Goal: Task Accomplishment & Management: Use online tool/utility

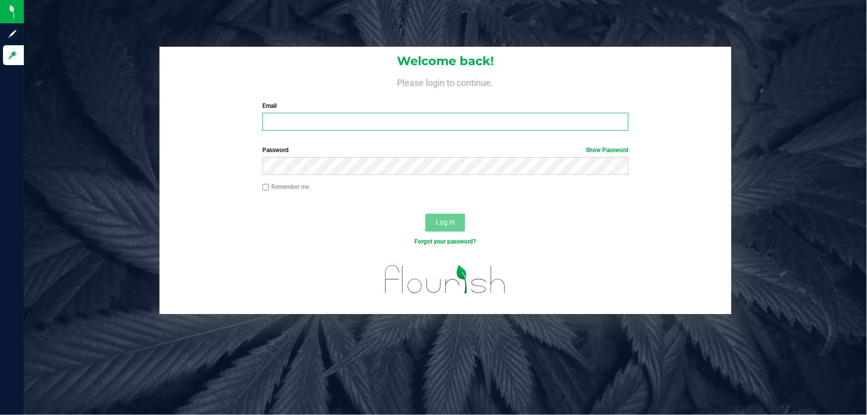
click at [283, 119] on input "Email" at bounding box center [445, 122] width 367 height 18
type input "[EMAIL_ADDRESS][DOMAIN_NAME]"
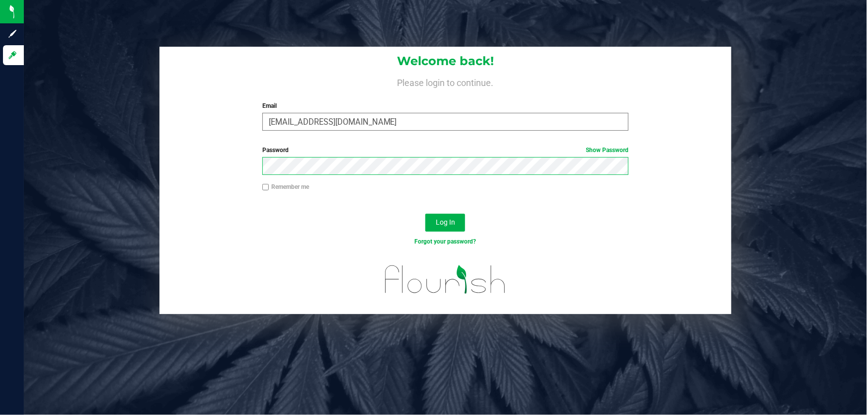
click at [425, 214] on button "Log In" at bounding box center [445, 223] width 40 height 18
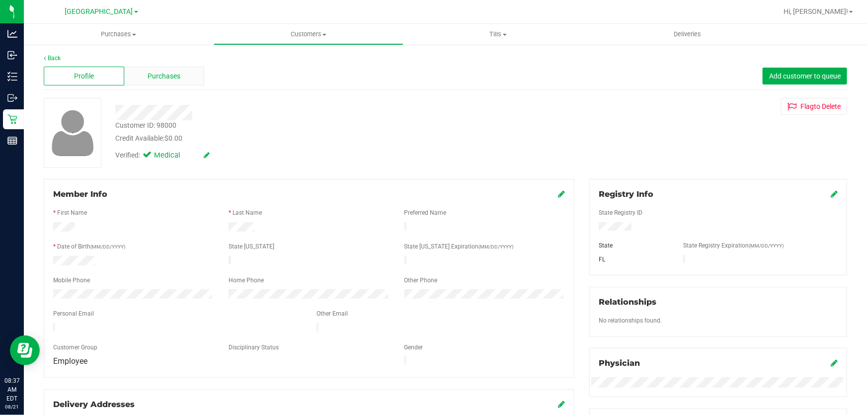
click at [160, 80] on span "Purchases" at bounding box center [164, 76] width 33 height 10
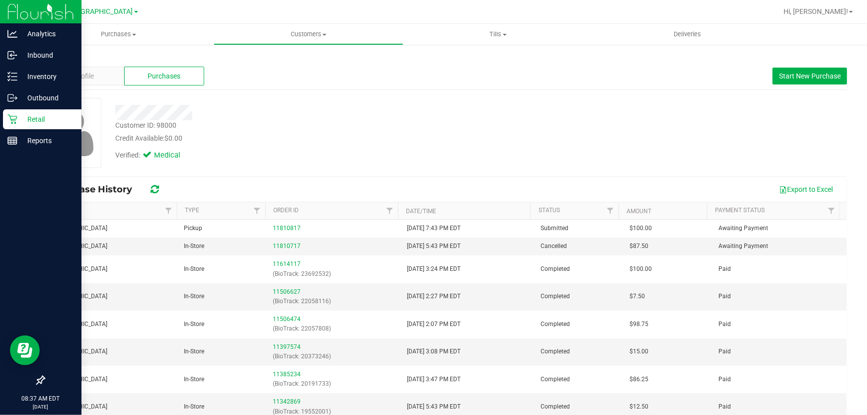
click at [19, 116] on p "Retail" at bounding box center [47, 119] width 60 height 12
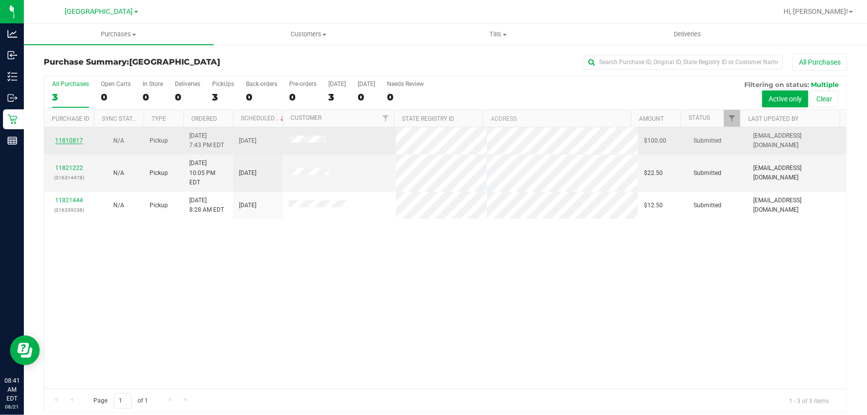
click at [69, 141] on link "11810817" at bounding box center [69, 140] width 28 height 7
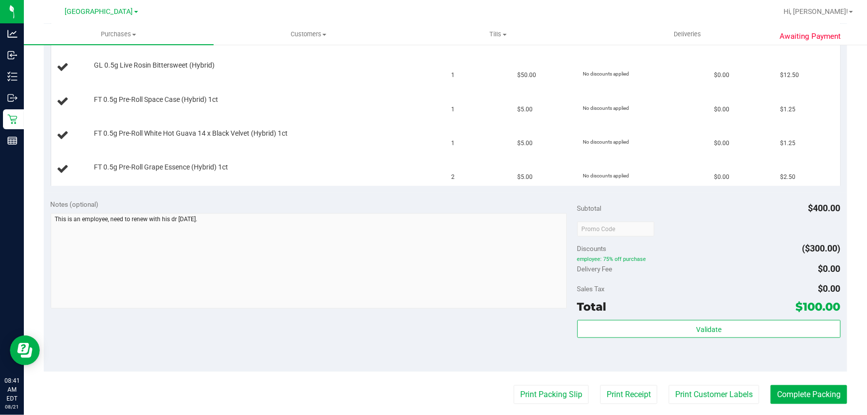
scroll to position [452, 0]
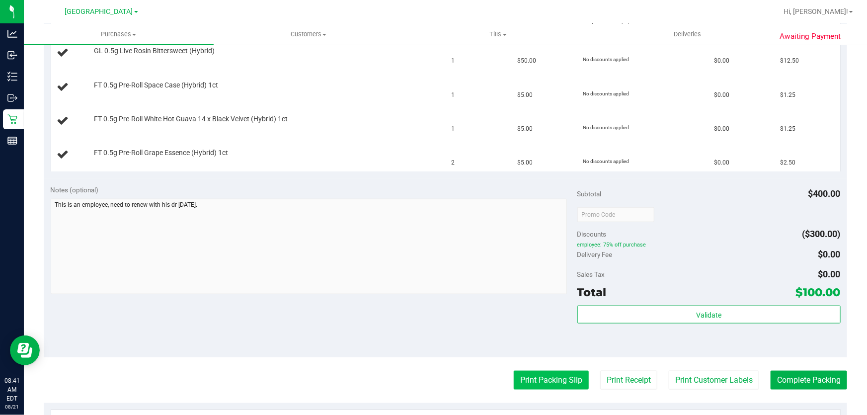
click at [526, 378] on button "Print Packing Slip" at bounding box center [551, 380] width 75 height 19
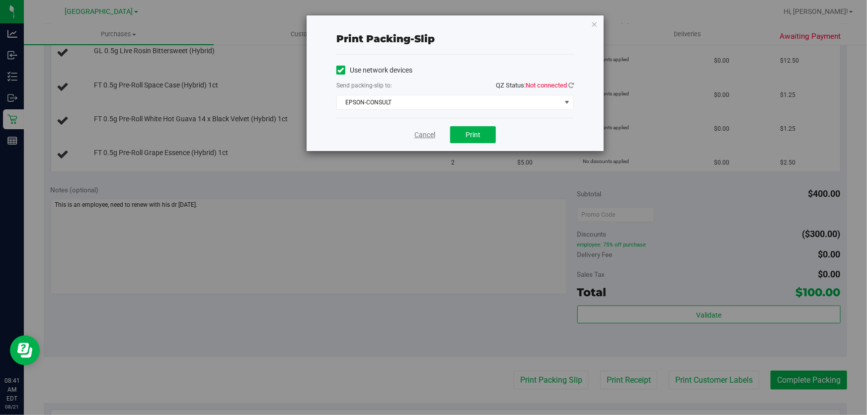
click at [416, 131] on link "Cancel" at bounding box center [424, 135] width 21 height 10
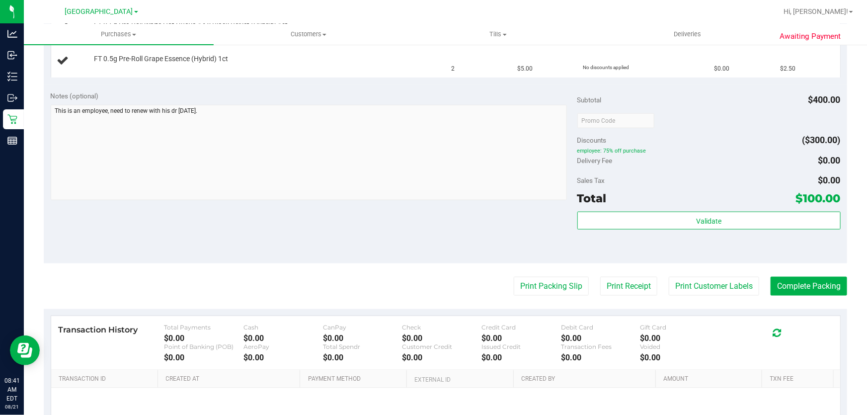
scroll to position [644, 0]
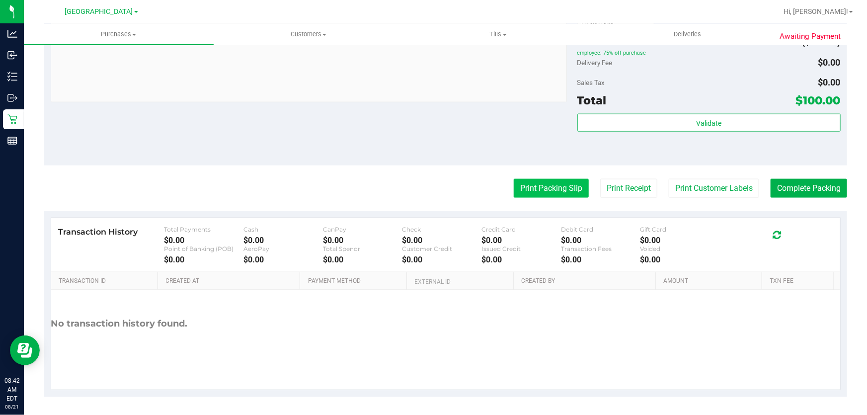
click at [530, 179] on button "Print Packing Slip" at bounding box center [551, 188] width 75 height 19
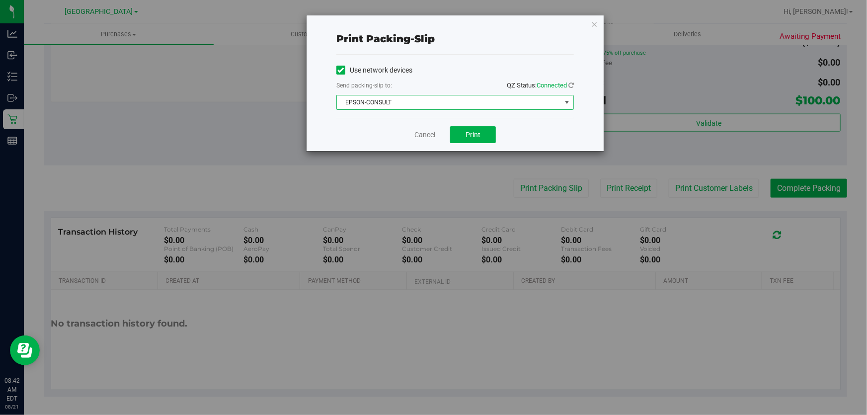
click at [442, 99] on span "EPSON-CONSULT" at bounding box center [449, 102] width 224 height 14
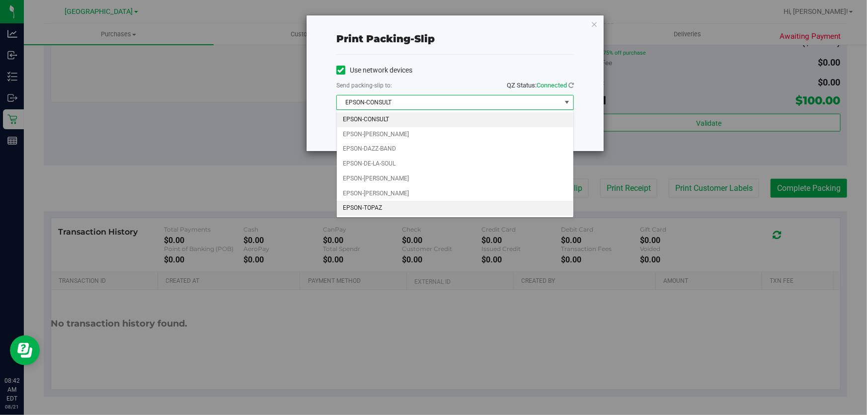
click at [384, 209] on li "EPSON-TOPAZ" at bounding box center [455, 208] width 237 height 15
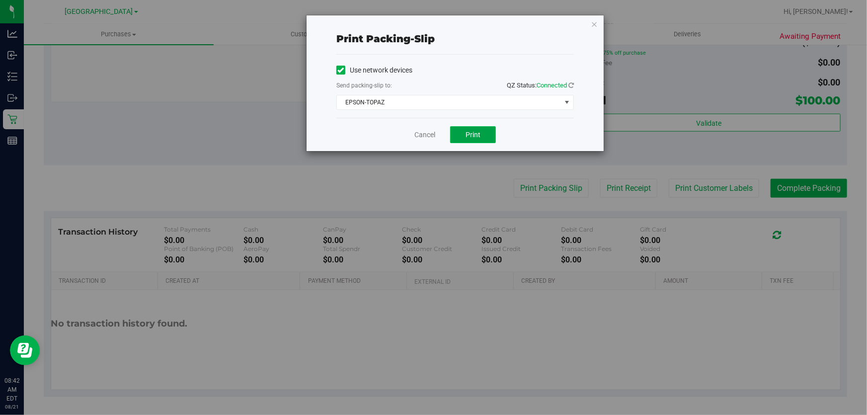
click at [467, 138] on span "Print" at bounding box center [473, 135] width 15 height 8
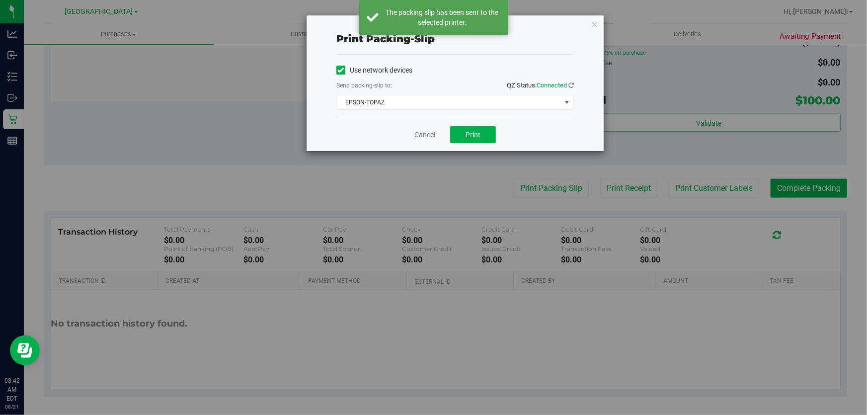
click at [347, 74] on label "Use network devices" at bounding box center [374, 70] width 76 height 10
click at [0, 0] on input "Use network devices" at bounding box center [0, 0] width 0 height 0
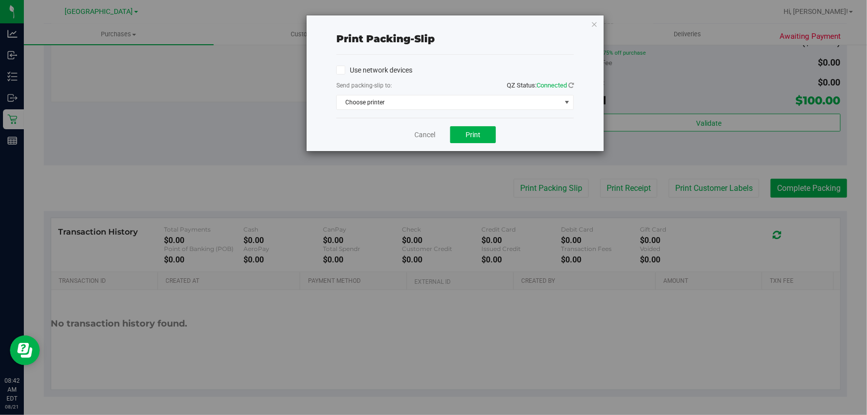
click at [350, 71] on label "Use network devices" at bounding box center [374, 70] width 76 height 10
click at [0, 0] on input "Use network devices" at bounding box center [0, 0] width 0 height 0
click at [361, 100] on span "EPSON-TOPAZ" at bounding box center [449, 102] width 224 height 14
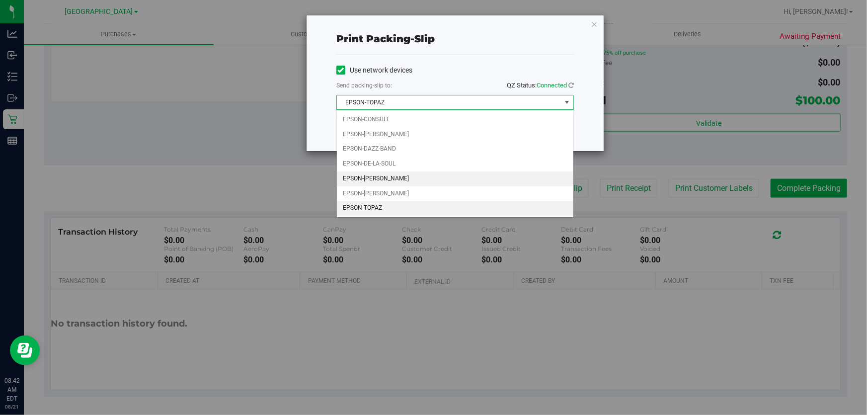
click at [417, 179] on li "EPSON-[PERSON_NAME]" at bounding box center [455, 178] width 237 height 15
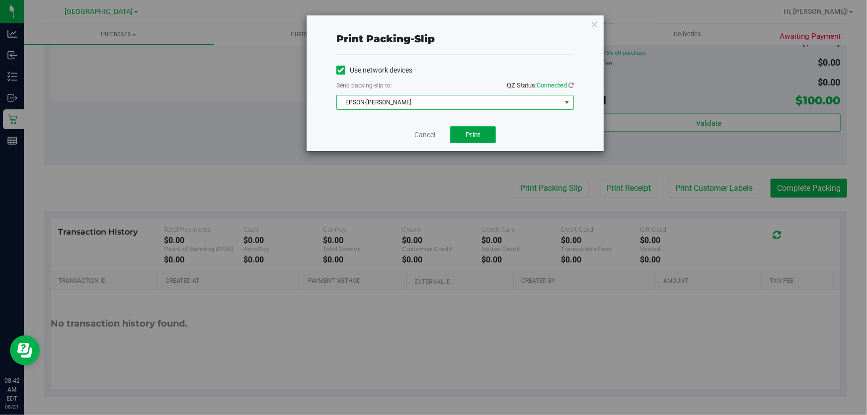
click at [487, 141] on button "Print" at bounding box center [473, 134] width 46 height 17
click at [429, 130] on link "Cancel" at bounding box center [424, 135] width 21 height 10
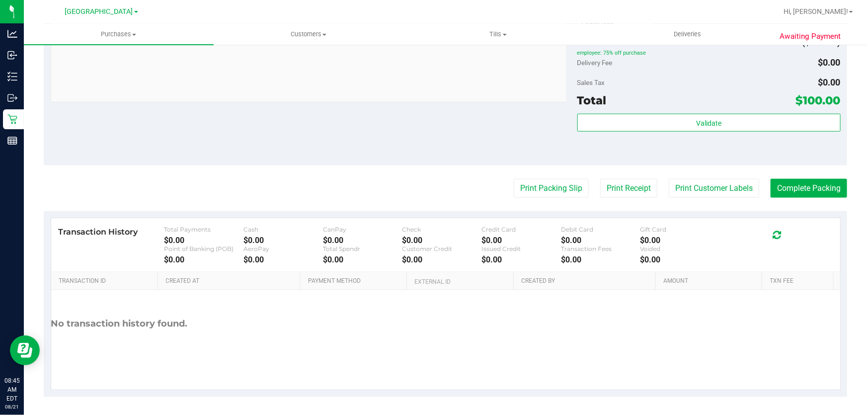
click at [514, 179] on button "Print Packing Slip" at bounding box center [551, 188] width 75 height 19
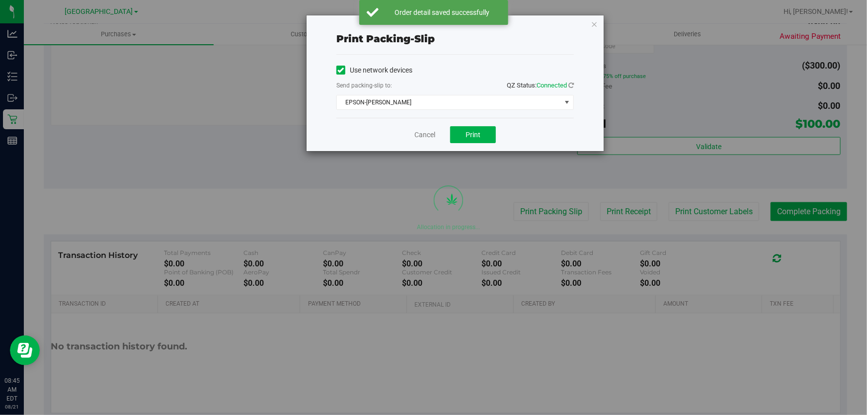
scroll to position [714, 0]
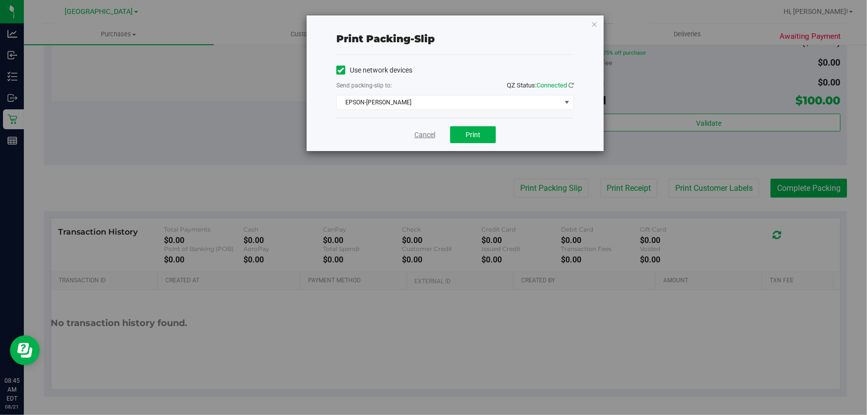
click at [417, 133] on link "Cancel" at bounding box center [424, 135] width 21 height 10
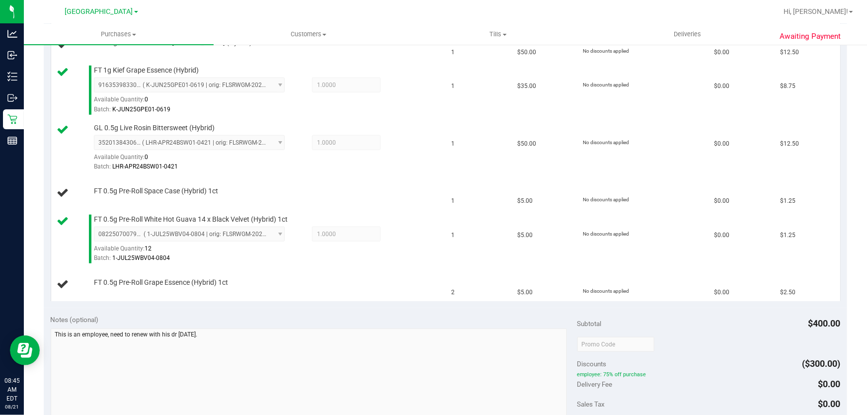
scroll to position [390, 0]
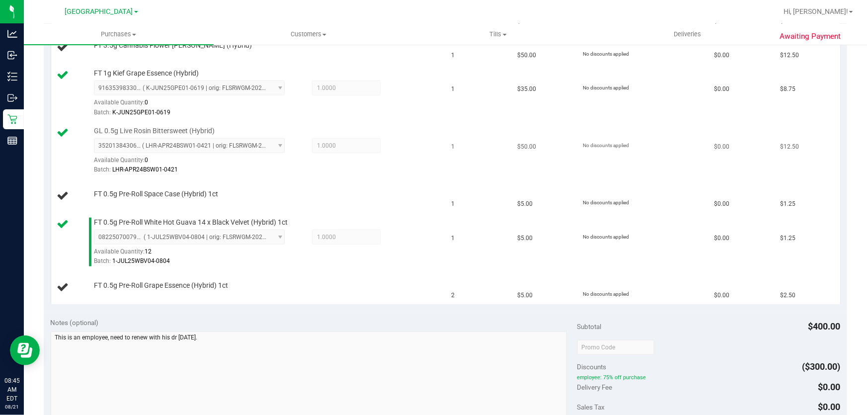
click at [456, 127] on td "1" at bounding box center [479, 151] width 66 height 58
click at [453, 122] on td "1" at bounding box center [479, 151] width 66 height 58
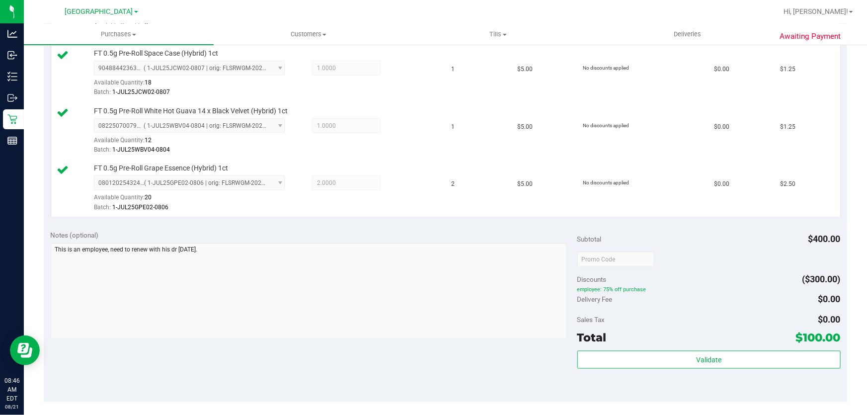
scroll to position [706, 0]
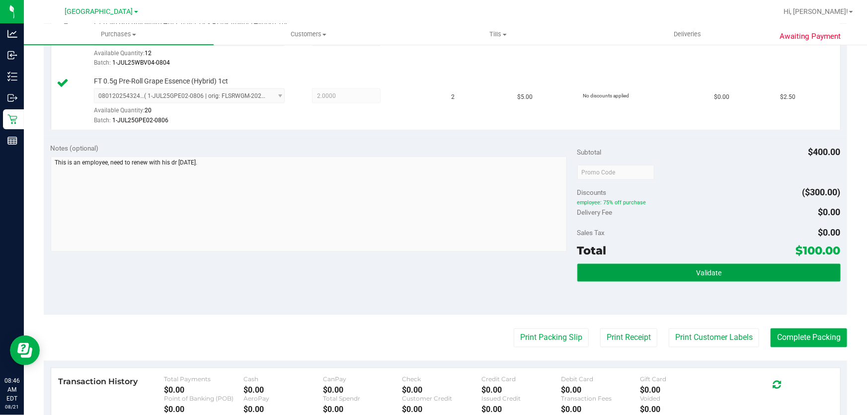
click at [658, 268] on button "Validate" at bounding box center [708, 273] width 263 height 18
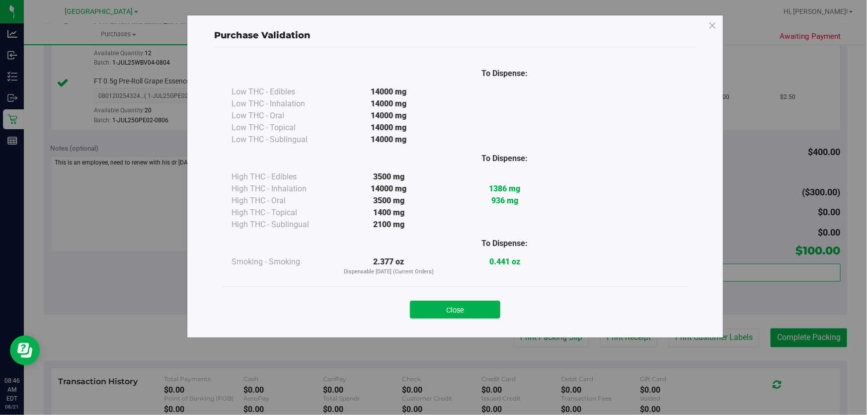
click at [455, 296] on div "Close" at bounding box center [455, 306] width 452 height 25
click at [461, 304] on button "Close" at bounding box center [455, 310] width 90 height 18
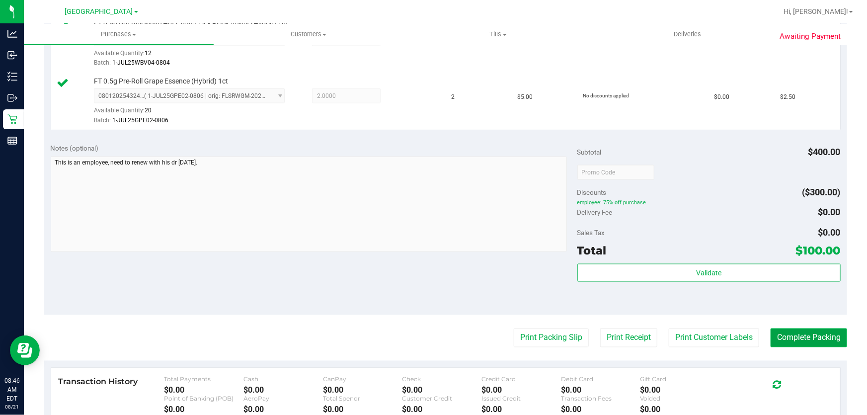
click at [775, 338] on button "Complete Packing" at bounding box center [809, 338] width 77 height 19
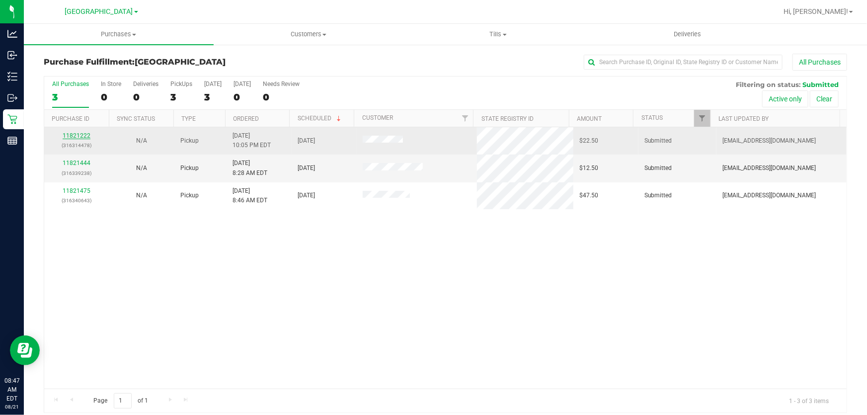
click at [79, 136] on link "11821222" at bounding box center [77, 135] width 28 height 7
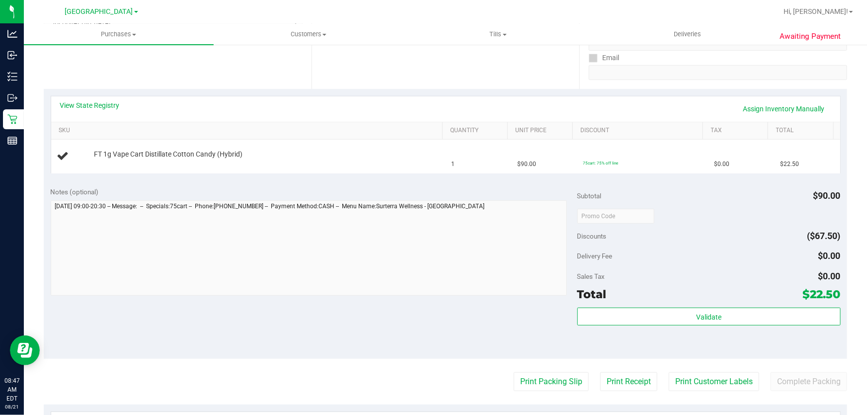
scroll to position [226, 0]
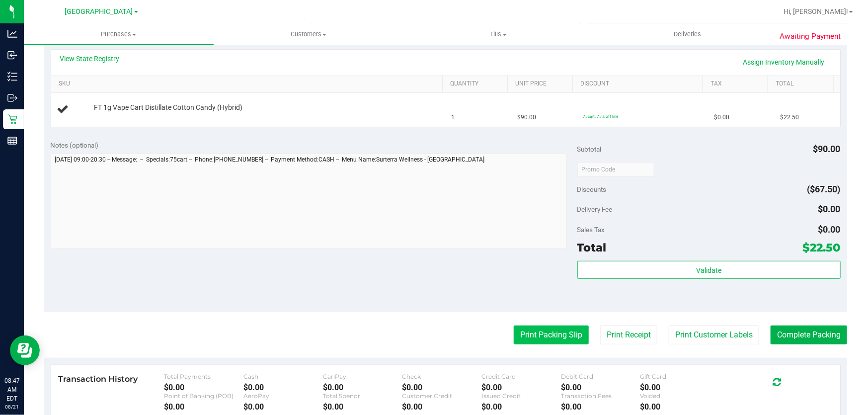
click at [542, 328] on button "Print Packing Slip" at bounding box center [551, 335] width 75 height 19
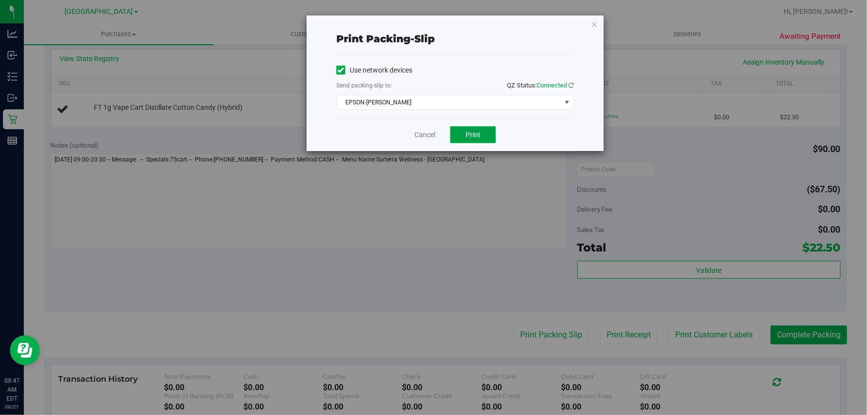
click at [470, 131] on span "Print" at bounding box center [473, 135] width 15 height 8
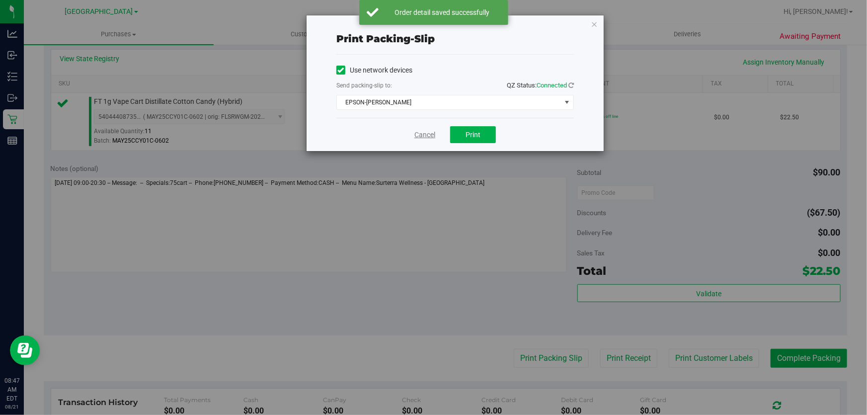
click at [422, 130] on link "Cancel" at bounding box center [424, 135] width 21 height 10
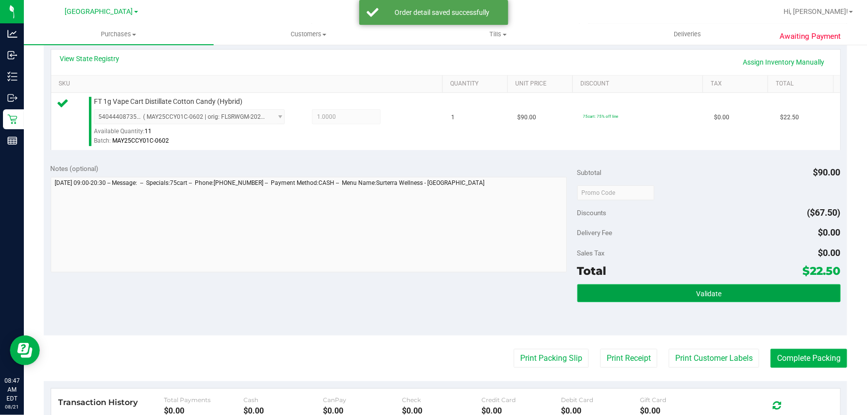
click at [740, 290] on button "Validate" at bounding box center [708, 293] width 263 height 18
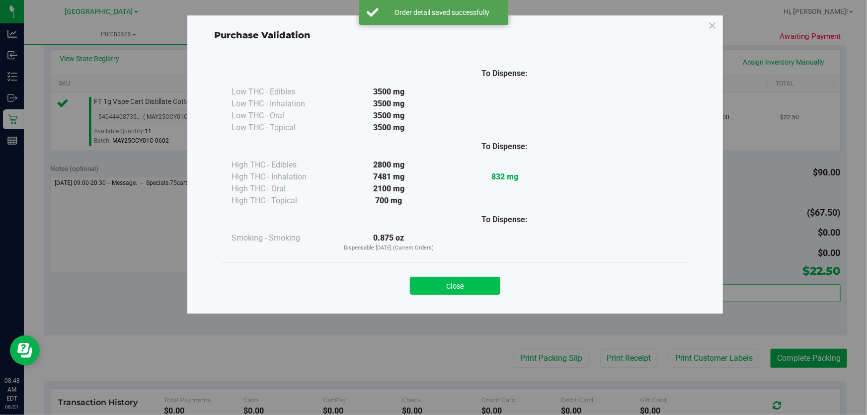
click at [451, 283] on button "Close" at bounding box center [455, 286] width 90 height 18
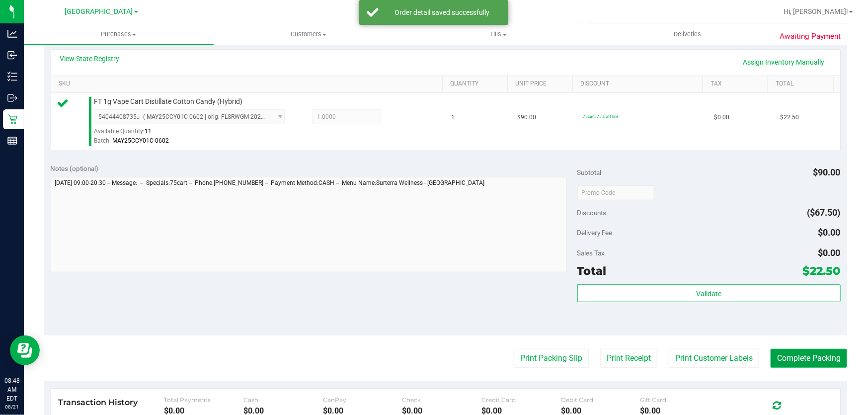
click at [802, 355] on button "Complete Packing" at bounding box center [809, 358] width 77 height 19
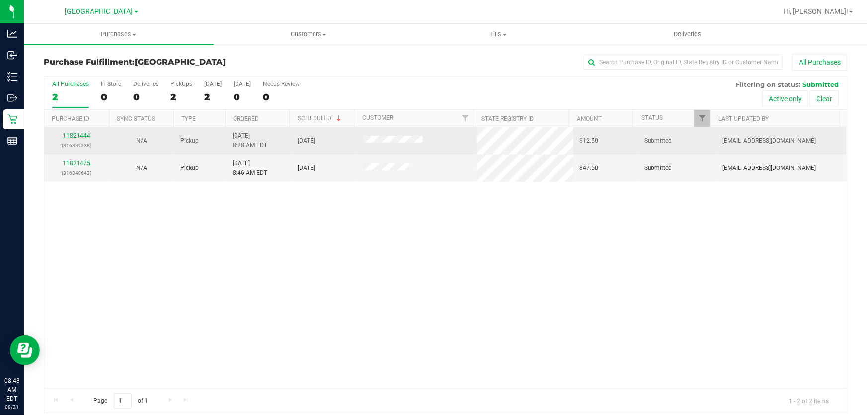
click at [81, 134] on link "11821444" at bounding box center [77, 135] width 28 height 7
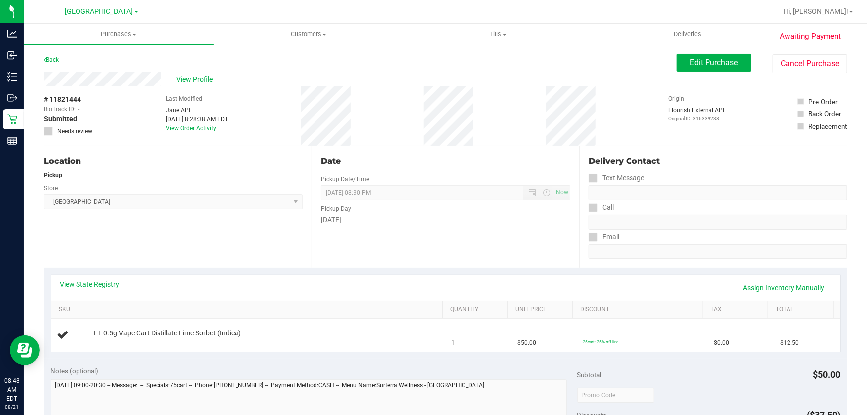
scroll to position [271, 0]
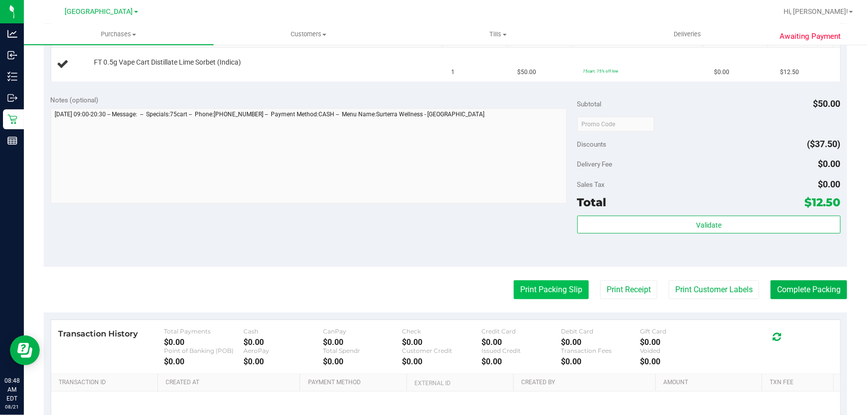
click at [527, 283] on button "Print Packing Slip" at bounding box center [551, 289] width 75 height 19
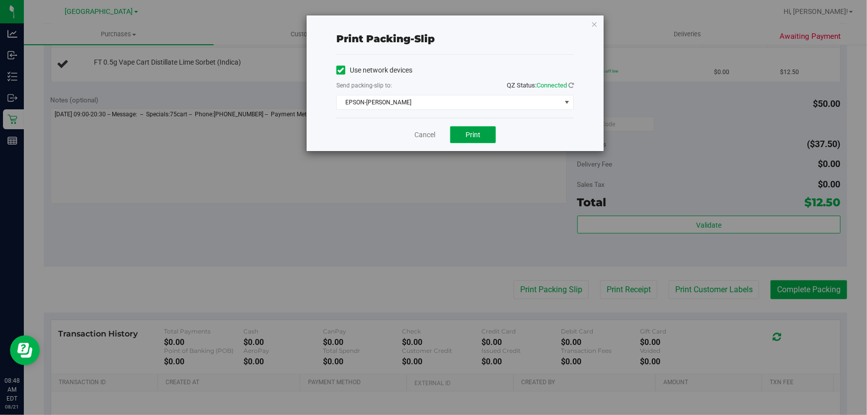
click at [470, 139] on button "Print" at bounding box center [473, 134] width 46 height 17
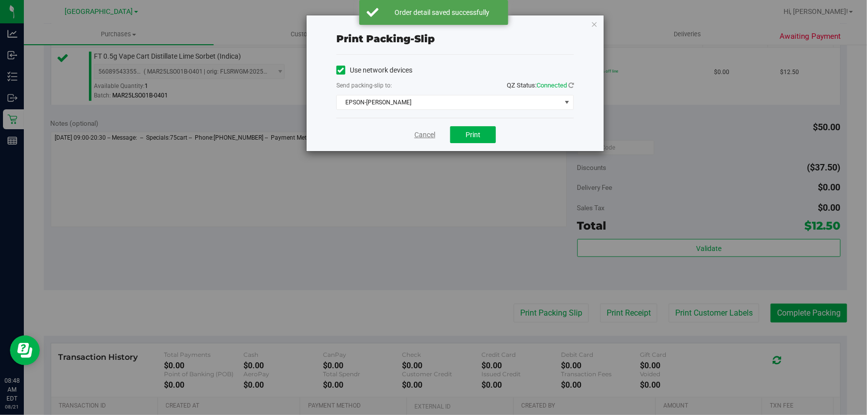
click at [425, 133] on link "Cancel" at bounding box center [424, 135] width 21 height 10
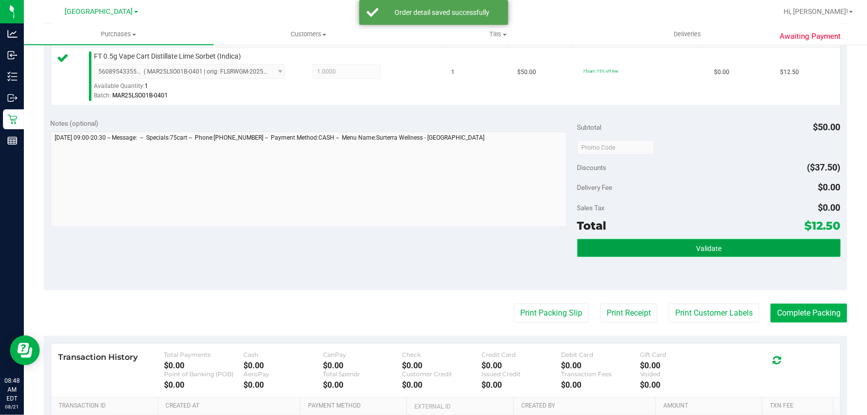
click at [697, 240] on button "Validate" at bounding box center [708, 248] width 263 height 18
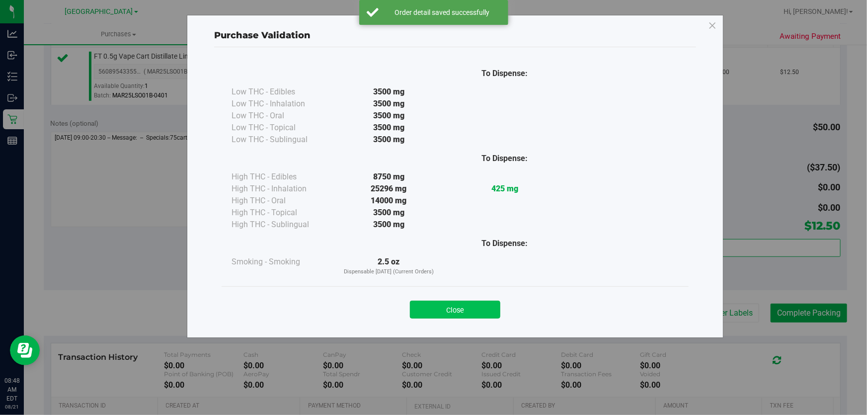
click at [452, 307] on button "Close" at bounding box center [455, 310] width 90 height 18
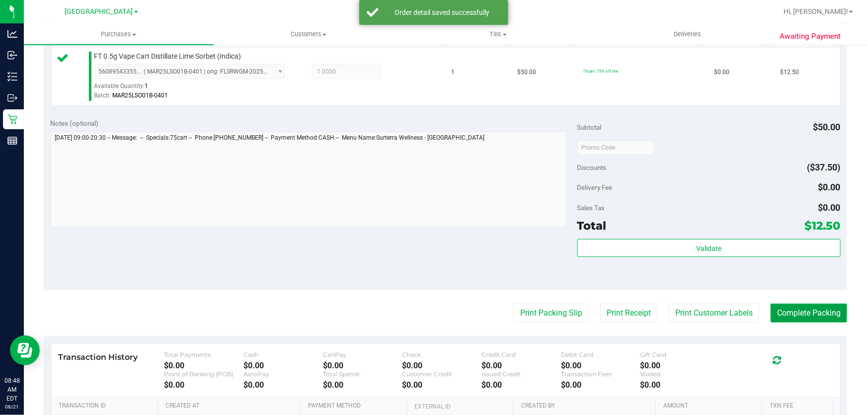
click at [811, 308] on button "Complete Packing" at bounding box center [809, 313] width 77 height 19
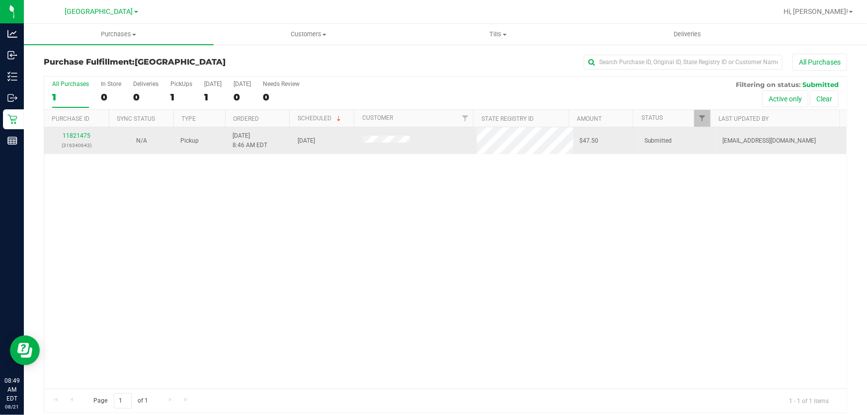
click at [81, 131] on div "11821475 (316340643)" at bounding box center [76, 140] width 53 height 19
click at [74, 140] on div "11821475 (316340643)" at bounding box center [76, 140] width 53 height 19
click at [80, 135] on link "11821475" at bounding box center [77, 135] width 28 height 7
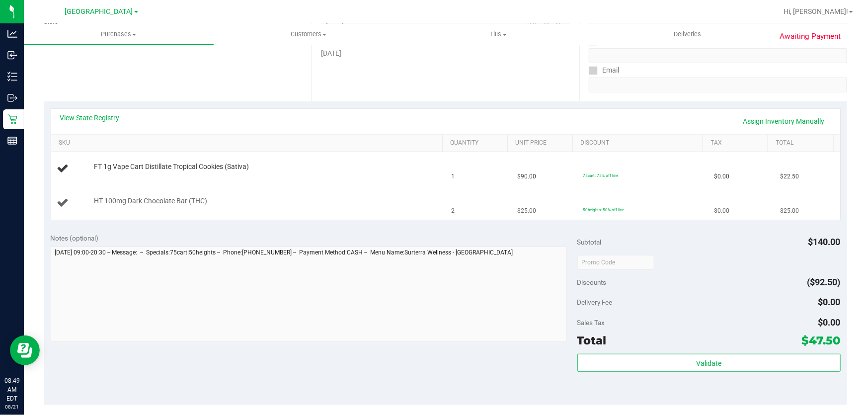
scroll to position [226, 0]
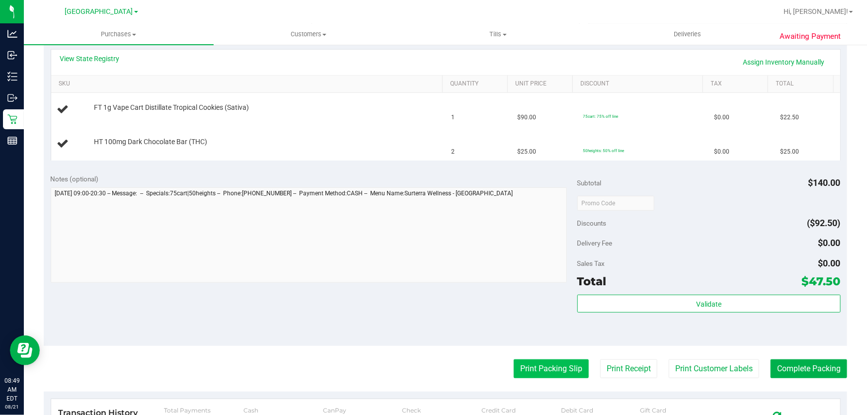
click at [528, 373] on button "Print Packing Slip" at bounding box center [551, 368] width 75 height 19
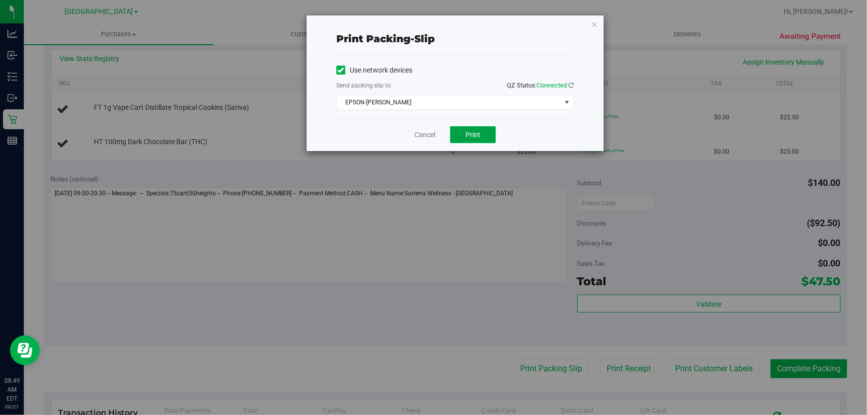
click at [477, 131] on span "Print" at bounding box center [473, 135] width 15 height 8
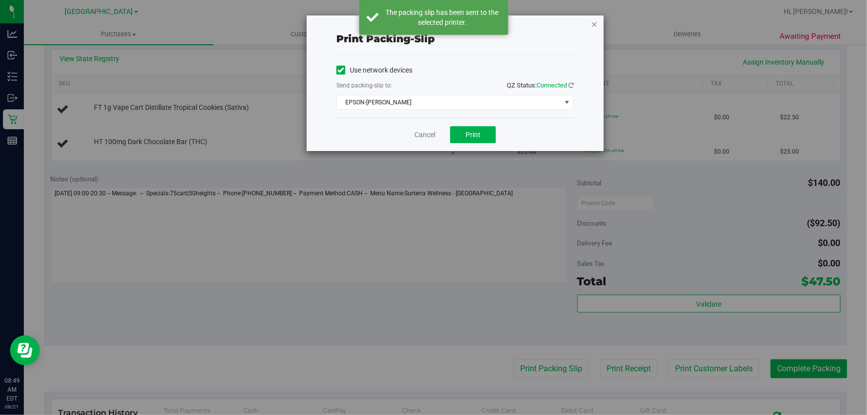
click at [593, 20] on icon "button" at bounding box center [594, 24] width 7 height 12
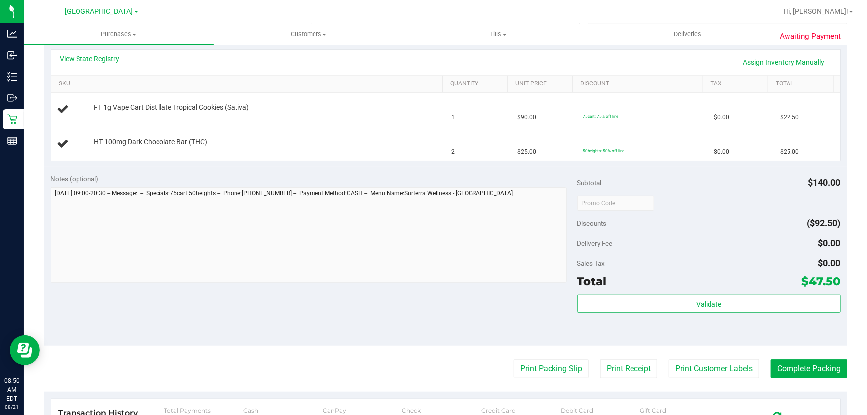
click at [514, 359] on button "Print Packing Slip" at bounding box center [551, 368] width 75 height 19
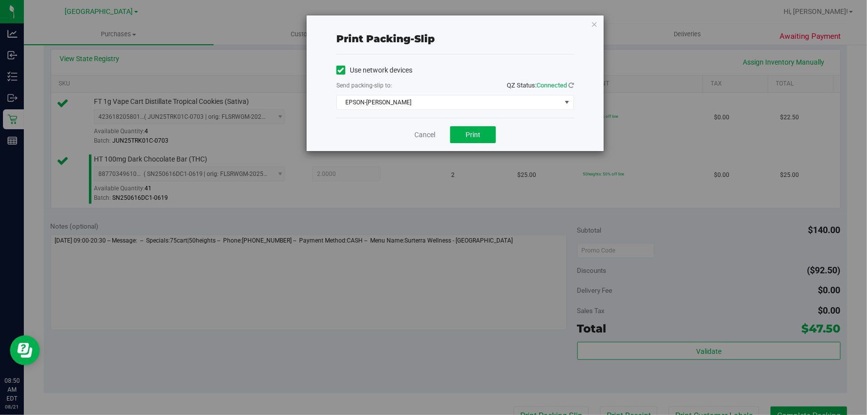
click at [411, 127] on div "Cancel Print" at bounding box center [455, 134] width 238 height 33
click at [427, 150] on div "Cancel Print" at bounding box center [455, 134] width 238 height 33
click at [428, 135] on link "Cancel" at bounding box center [424, 135] width 21 height 10
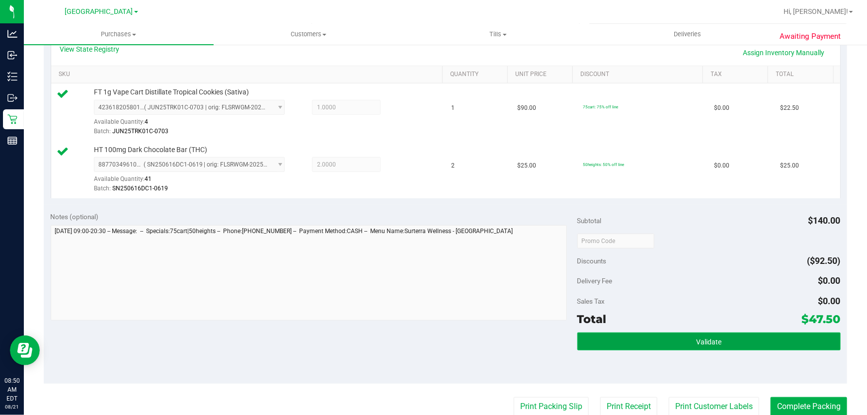
click at [656, 343] on button "Validate" at bounding box center [708, 341] width 263 height 18
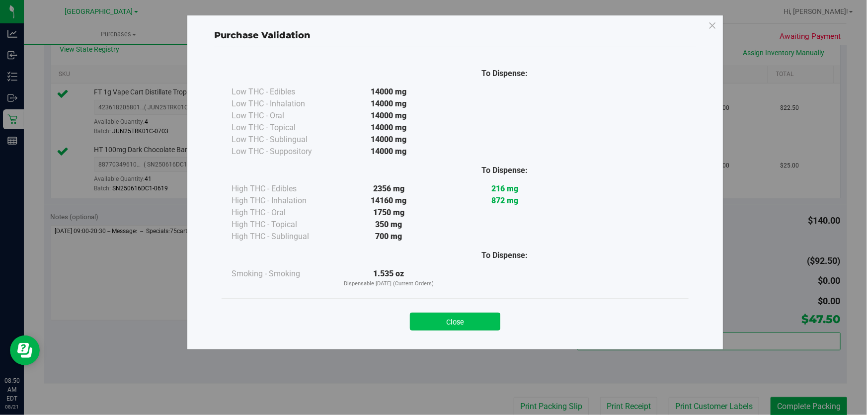
click at [445, 318] on button "Close" at bounding box center [455, 322] width 90 height 18
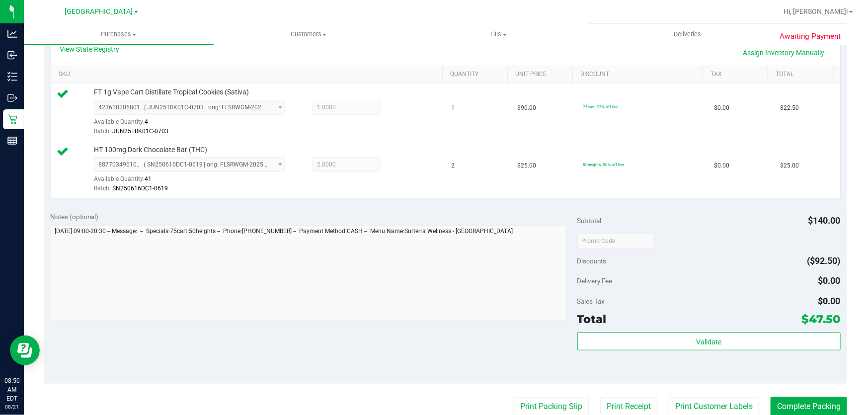
scroll to position [280, 0]
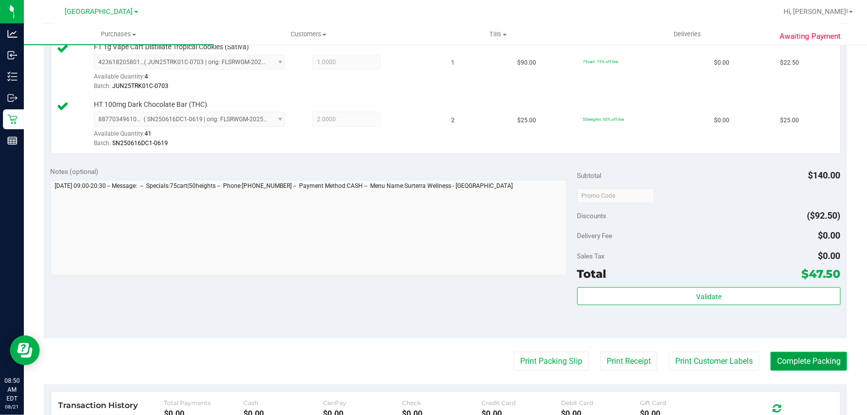
click at [796, 361] on button "Complete Packing" at bounding box center [809, 361] width 77 height 19
